Goal: Transaction & Acquisition: Purchase product/service

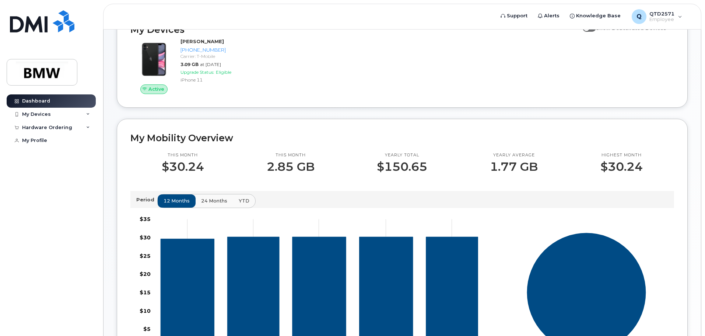
scroll to position [37, 0]
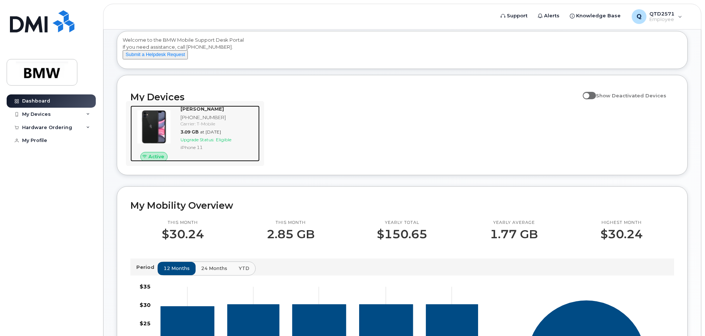
click at [158, 126] on img at bounding box center [153, 126] width 35 height 35
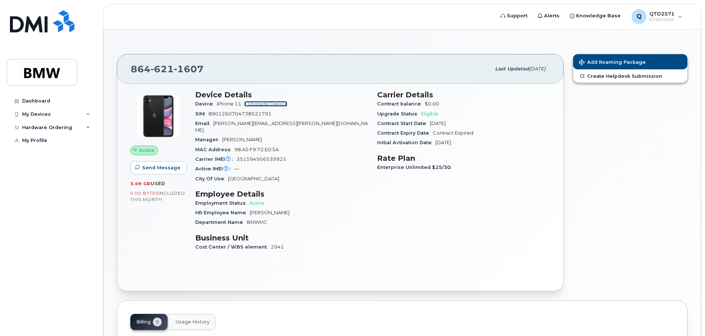
click at [271, 103] on link "+ Upgrade Device" at bounding box center [265, 104] width 43 height 6
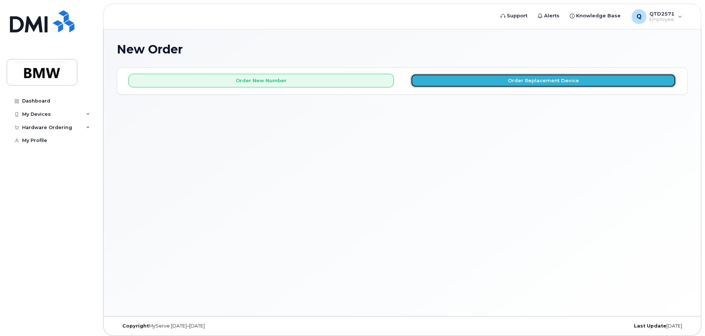
click at [514, 76] on button "Order Replacement Device" at bounding box center [543, 81] width 265 height 14
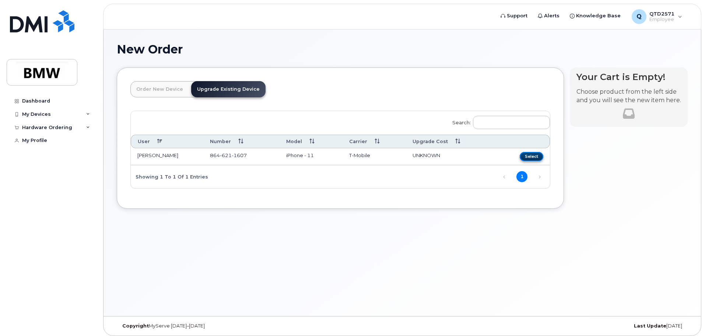
click at [532, 154] on button "Select" at bounding box center [532, 156] width 24 height 9
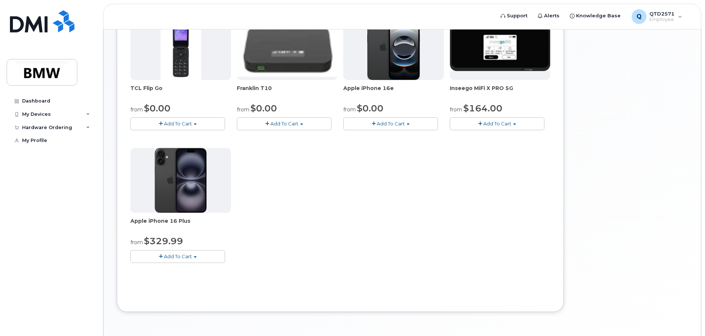
scroll to position [37, 0]
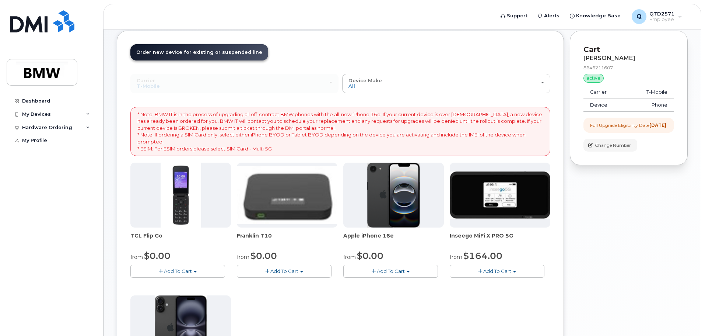
click at [401, 186] on img at bounding box center [393, 195] width 53 height 65
click at [392, 270] on span "Add To Cart" at bounding box center [391, 271] width 28 height 6
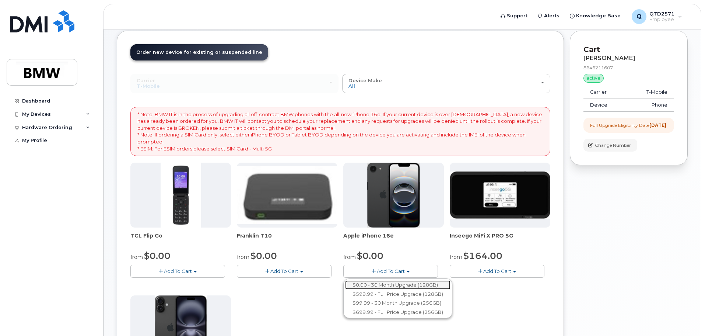
click at [371, 284] on link "$0.00 - 30 Month Upgrade (128GB)" at bounding box center [397, 284] width 105 height 9
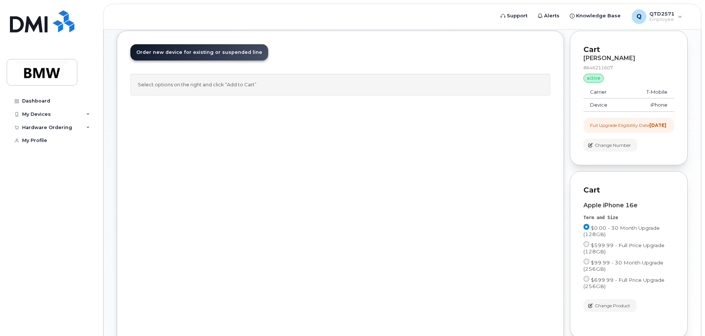
click at [203, 90] on div "Select options on the right and click “Add to Cart”" at bounding box center [340, 85] width 420 height 22
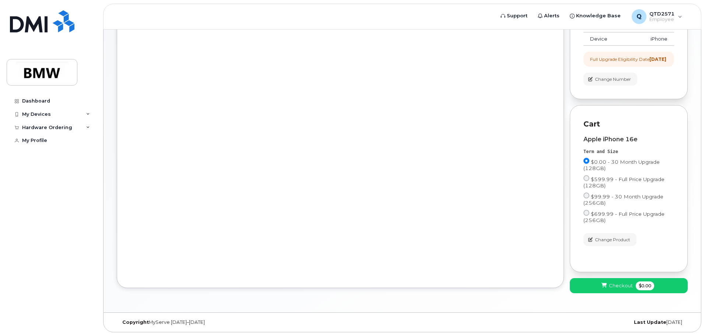
scroll to position [0, 0]
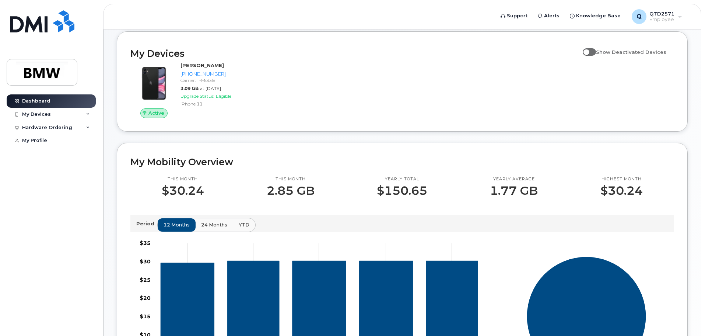
scroll to position [111, 0]
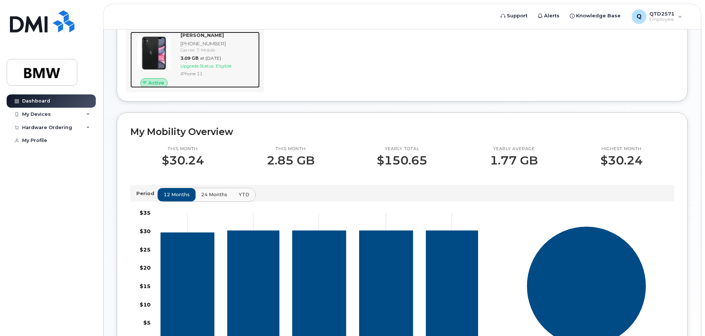
drag, startPoint x: 193, startPoint y: 50, endPoint x: 205, endPoint y: 52, distance: 12.0
click at [193, 47] on div "[PHONE_NUMBER]" at bounding box center [219, 43] width 76 height 7
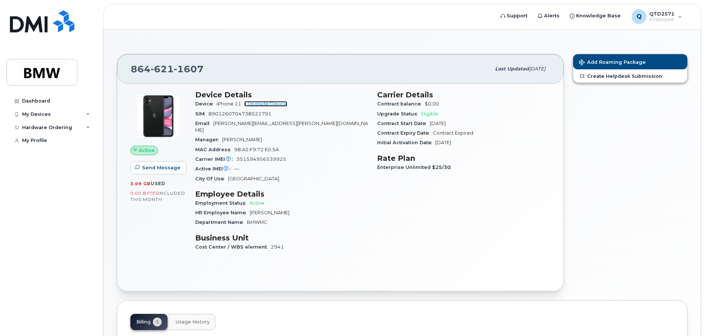
click at [272, 102] on link "+ Upgrade Device" at bounding box center [265, 104] width 43 height 6
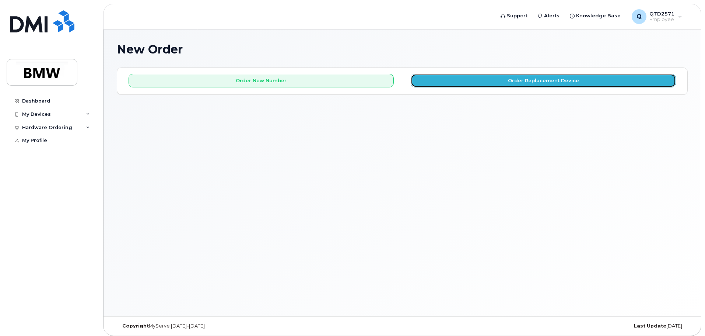
click at [498, 74] on button "Order Replacement Device" at bounding box center [543, 81] width 265 height 14
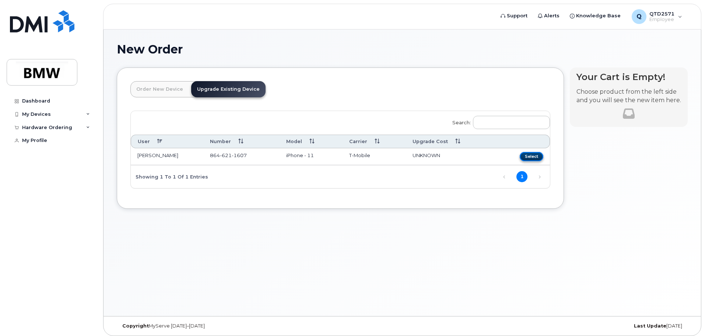
click at [534, 156] on button "Select" at bounding box center [532, 156] width 24 height 9
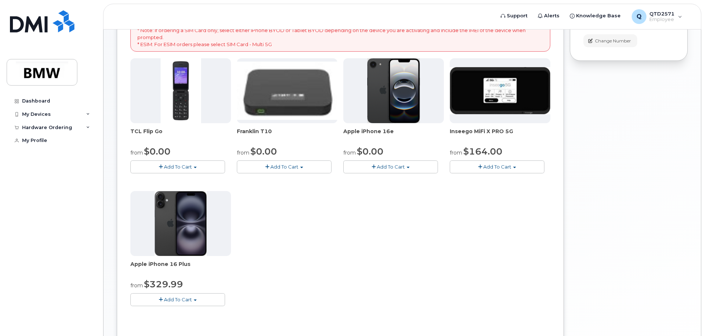
scroll to position [147, 0]
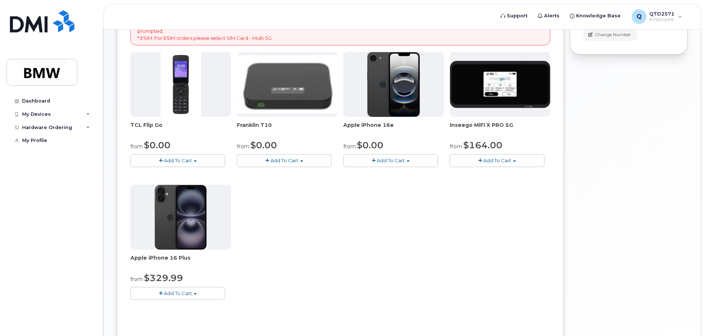
click at [392, 159] on span "Add To Cart" at bounding box center [391, 160] width 28 height 6
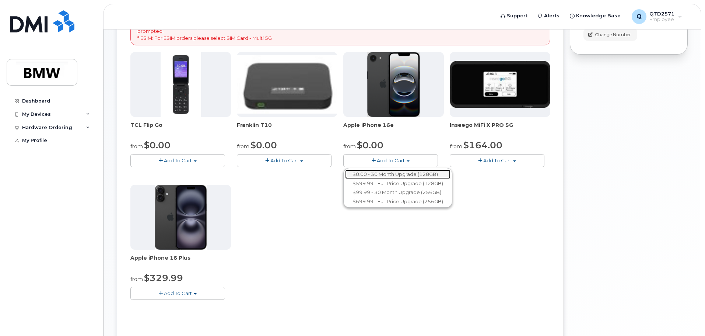
click at [391, 173] on link "$0.00 - 30 Month Upgrade (128GB)" at bounding box center [397, 174] width 105 height 9
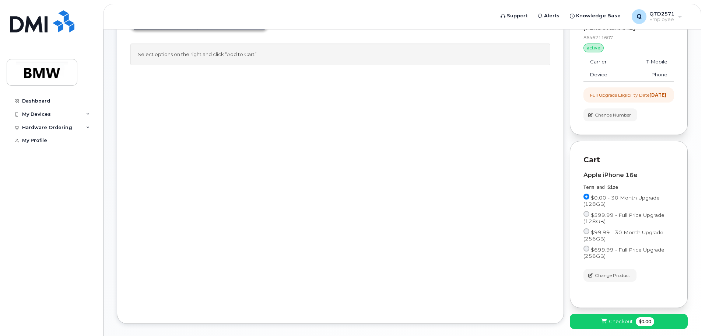
scroll to position [109, 0]
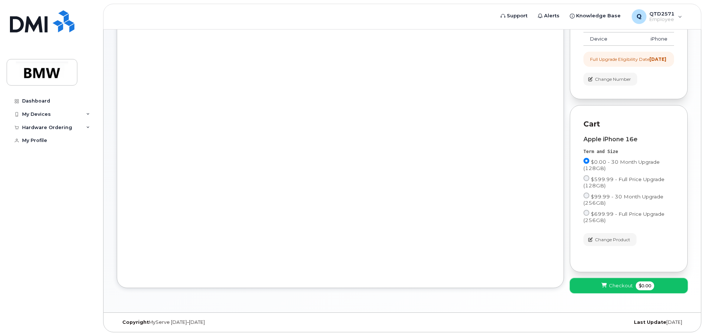
click at [617, 283] on span "Checkout" at bounding box center [621, 285] width 24 height 7
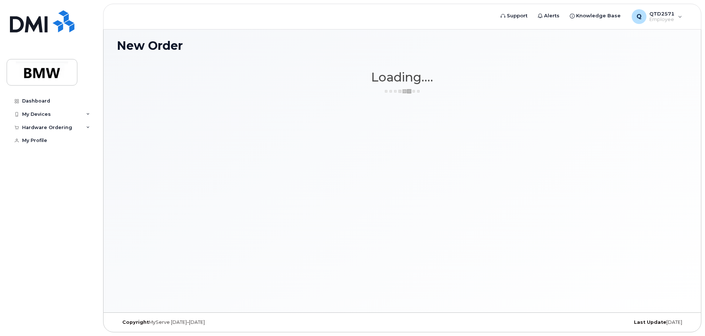
scroll to position [4, 0]
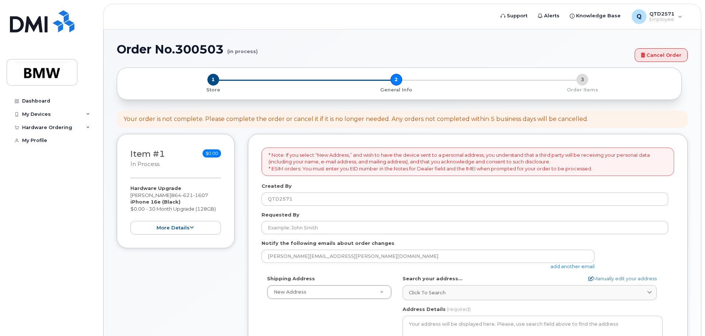
select select
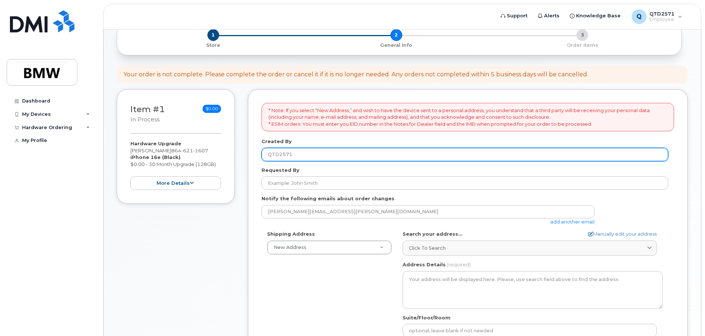
scroll to position [111, 0]
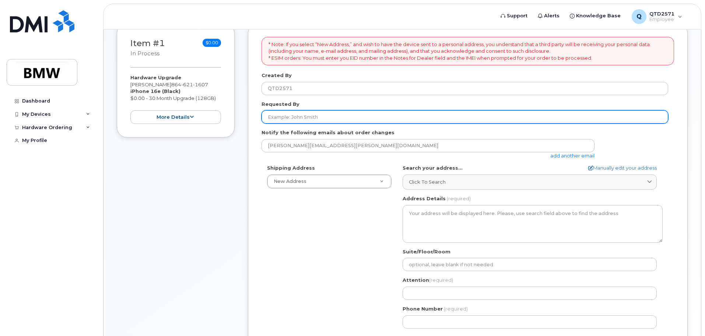
click at [302, 116] on input "Requested By" at bounding box center [465, 116] width 407 height 13
click at [295, 118] on input "Requested By" at bounding box center [465, 116] width 407 height 13
type input "[PERSON_NAME]"
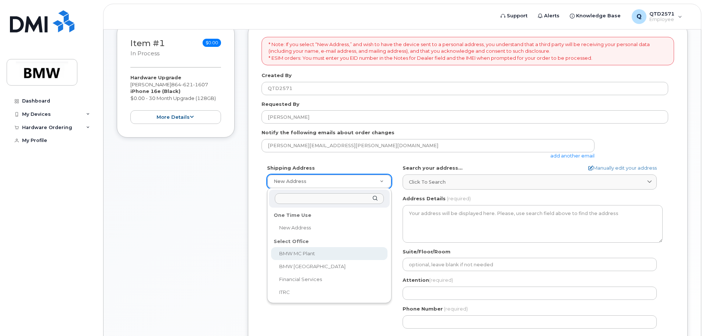
select select
type textarea "[STREET_ADDRESS] Greer [US_STATE] 29651-6731"
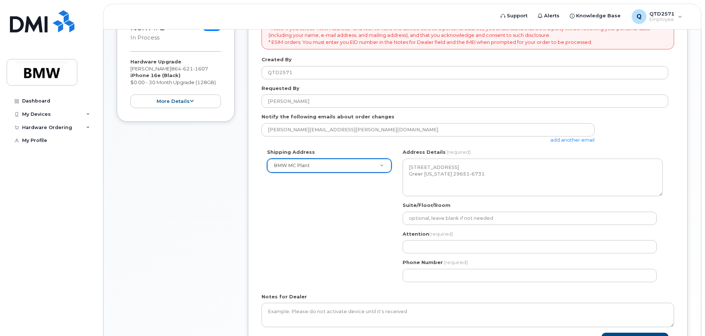
scroll to position [125, 0]
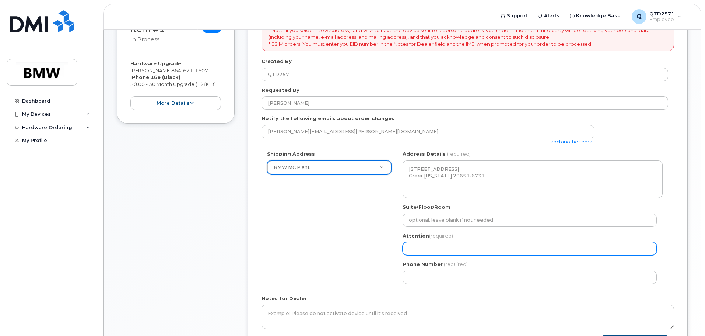
click at [439, 245] on input "Attention (required)" at bounding box center [530, 248] width 254 height 13
select select
type input "B"
select select
type input "Br"
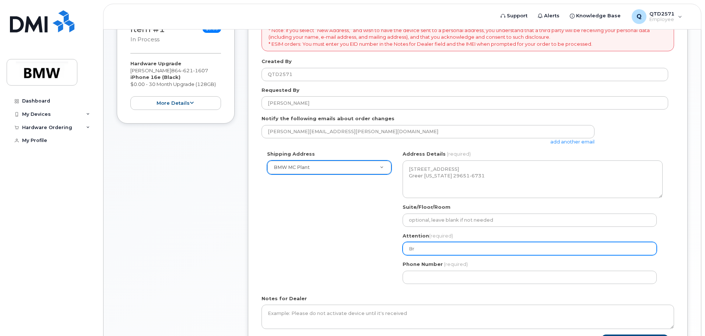
select select
type input "Bri"
select select
type input "Bria"
select select
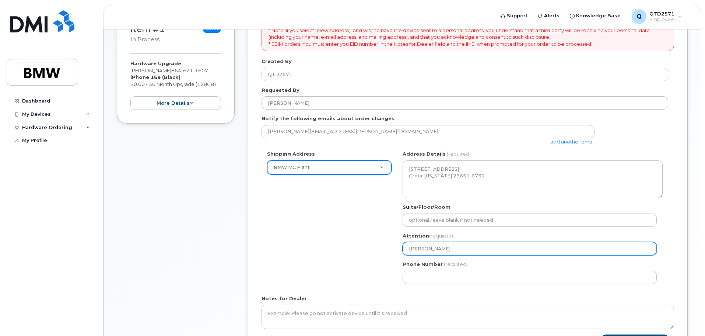
type input "[PERSON_NAME]"
select select
type input "[PERSON_NAME]"
select select
type input "[PERSON_NAME]"
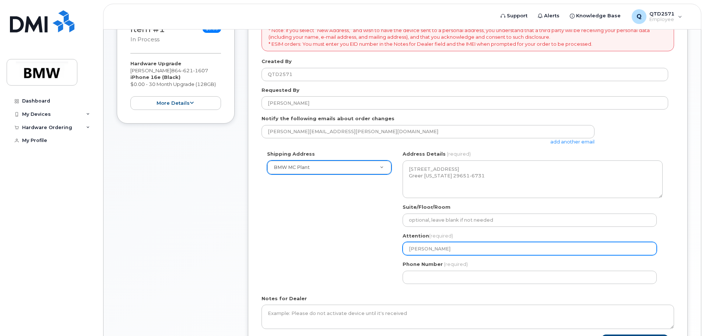
select select
type input "[PERSON_NAME]"
select select
type input "[PERSON_NAME]"
select select
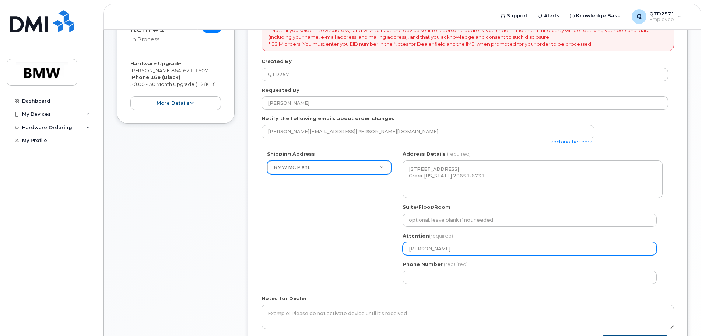
type input "Bria"
select select
type input "Bri"
select select
type input "Br"
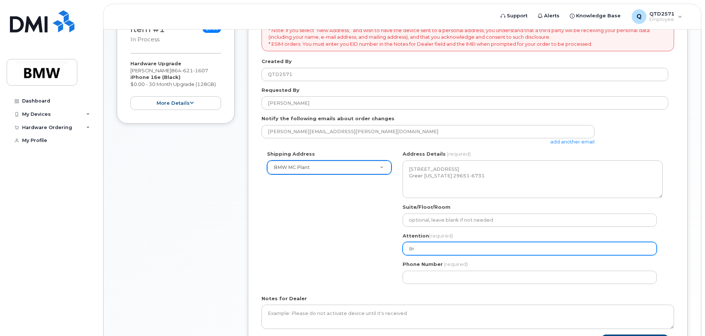
select select
type input "Bry"
select select
type input "Brya"
select select
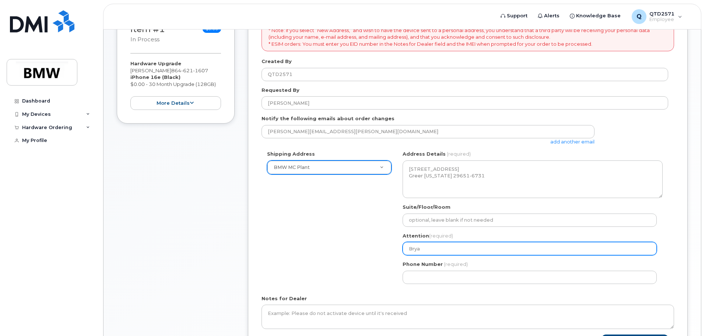
type input "[PERSON_NAME]"
select select
type input "Brya"
select select
type input "Bry"
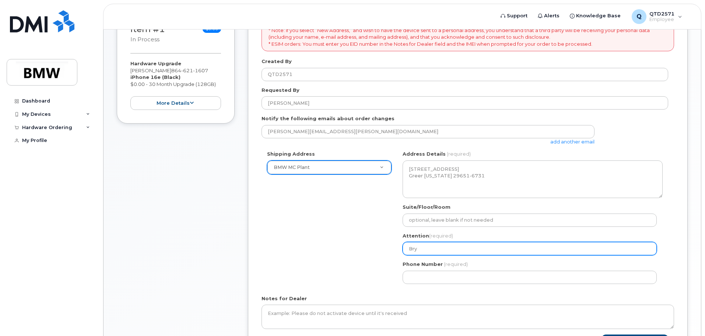
select select
type input "Br"
select select
type input "Bri"
select select
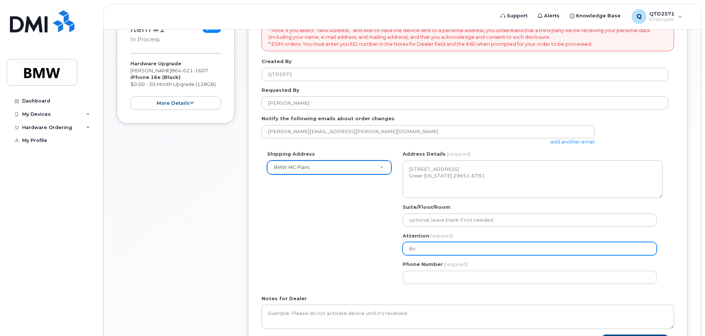
type input "Bria"
select select
type input "Brian"
select select
type input "Brian R"
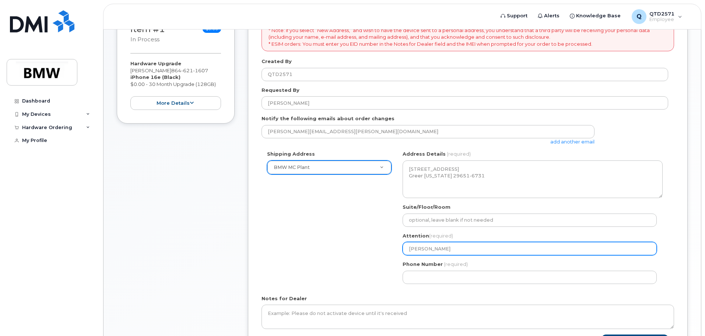
select select
type input "Brian Re"
select select
type input "Brian Rey"
select select
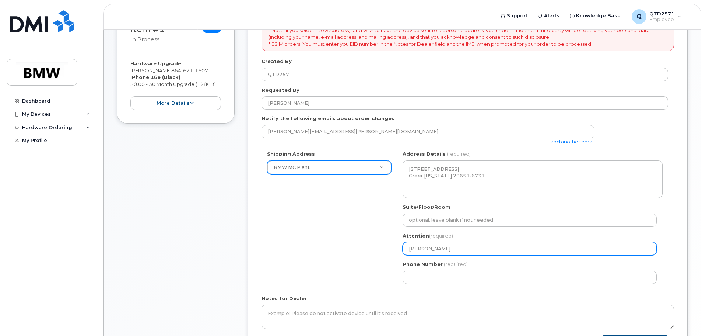
type input "Brian Reyn"
select select
type input "Brian Reyno"
select select
type input "Brian Reynol"
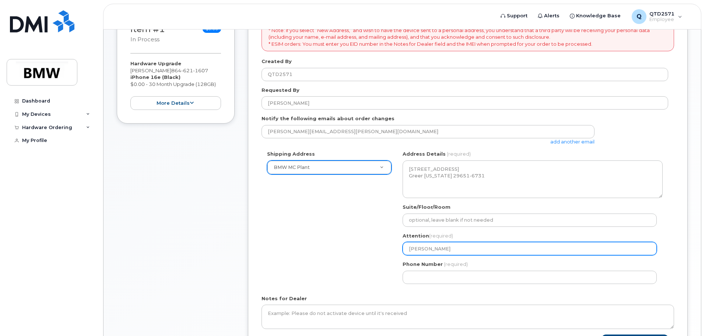
select select
type input "Brian Reynold"
select select
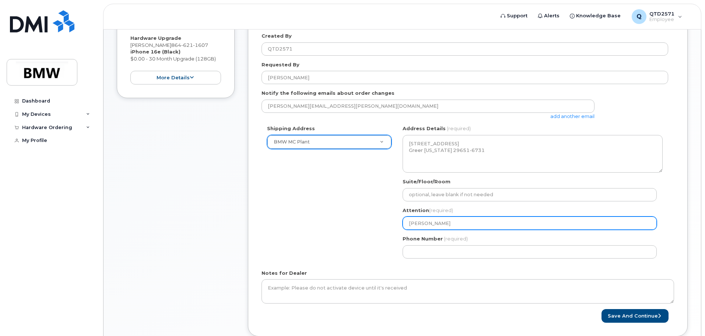
scroll to position [198, 0]
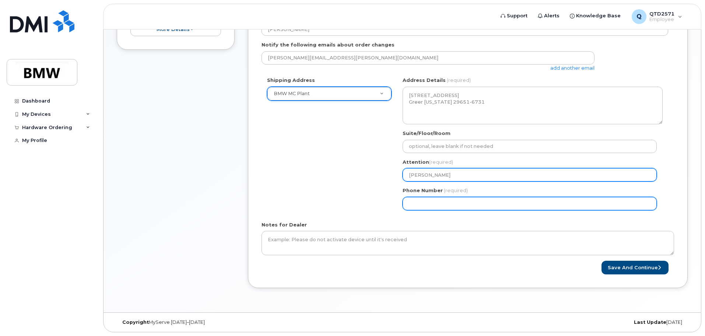
type input "Brian Reynolds"
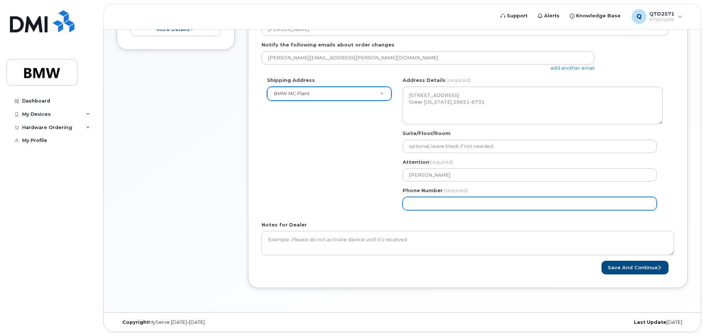
click at [423, 202] on input "Phone Number" at bounding box center [530, 203] width 254 height 13
select select
type input "864286876"
select select
type input "8642868764"
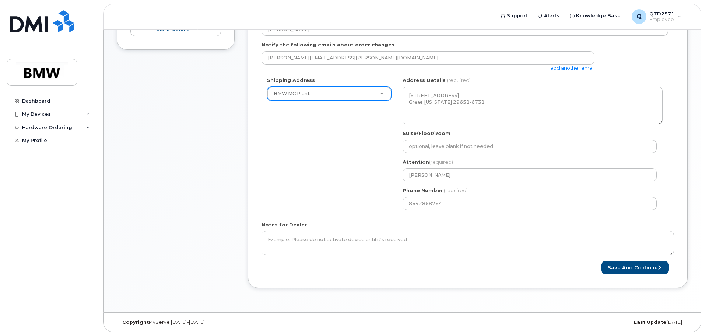
click at [363, 191] on div "Shipping Address BMW MC Plant New Address BMW MC Plant BMW North America Financ…" at bounding box center [465, 146] width 407 height 139
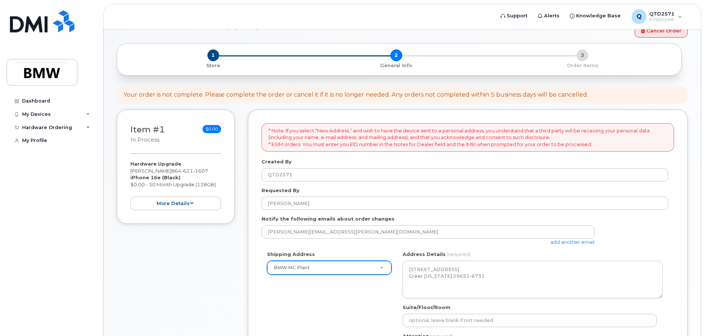
scroll to position [14, 0]
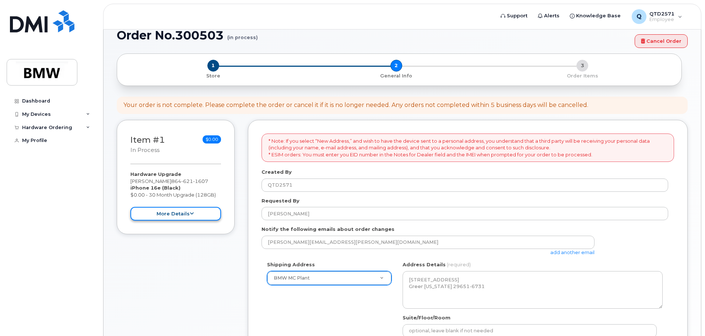
click at [191, 213] on icon at bounding box center [192, 213] width 4 height 5
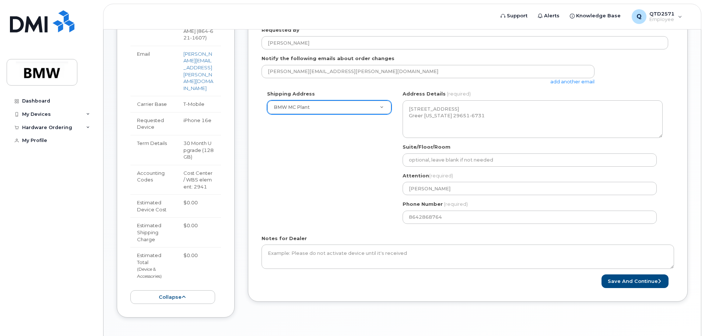
scroll to position [200, 0]
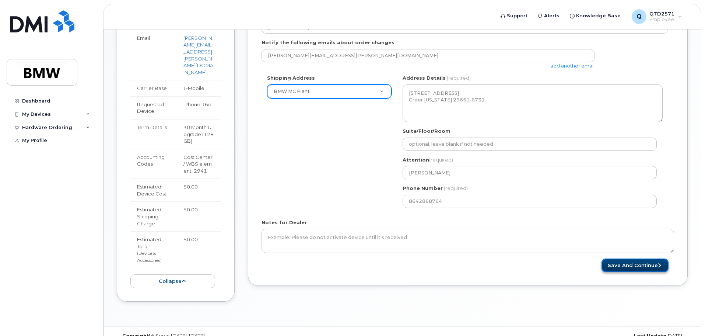
click at [636, 264] on button "Save and Continue" at bounding box center [635, 265] width 67 height 14
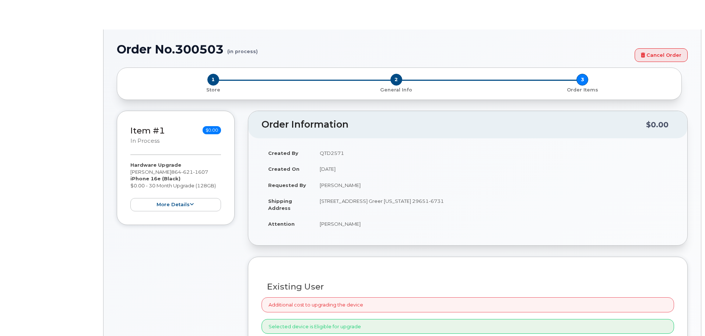
select select "1895475"
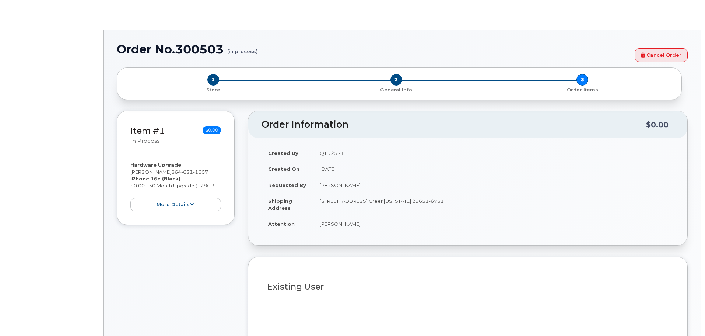
type input "1903087"
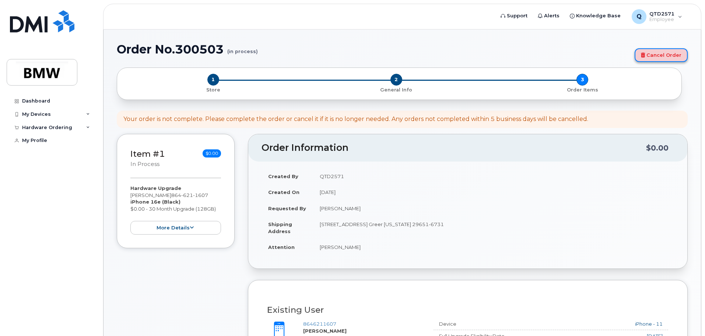
click at [671, 55] on link "Cancel Order" at bounding box center [661, 55] width 53 height 14
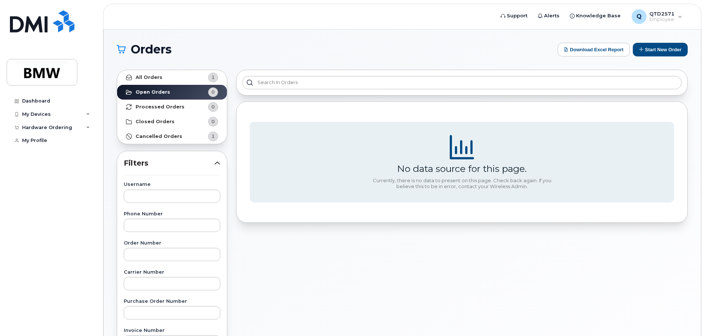
click at [404, 51] on h1 "Orders" at bounding box center [335, 49] width 437 height 12
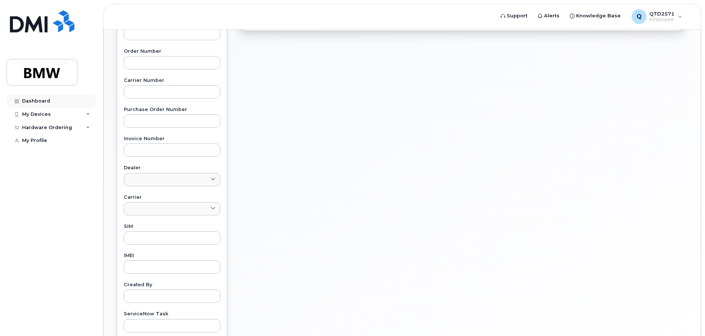
scroll to position [111, 0]
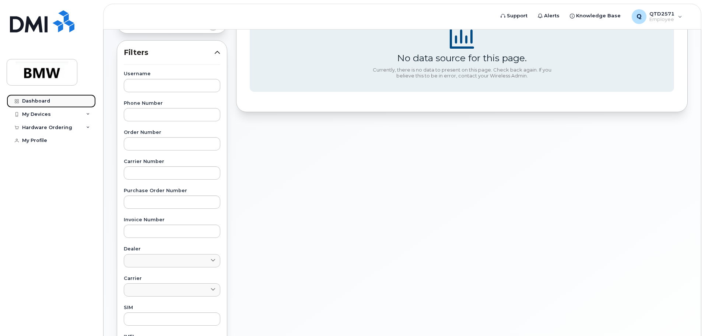
click at [35, 102] on div "Dashboard" at bounding box center [36, 101] width 28 height 6
